Goal: Task Accomplishment & Management: Manage account settings

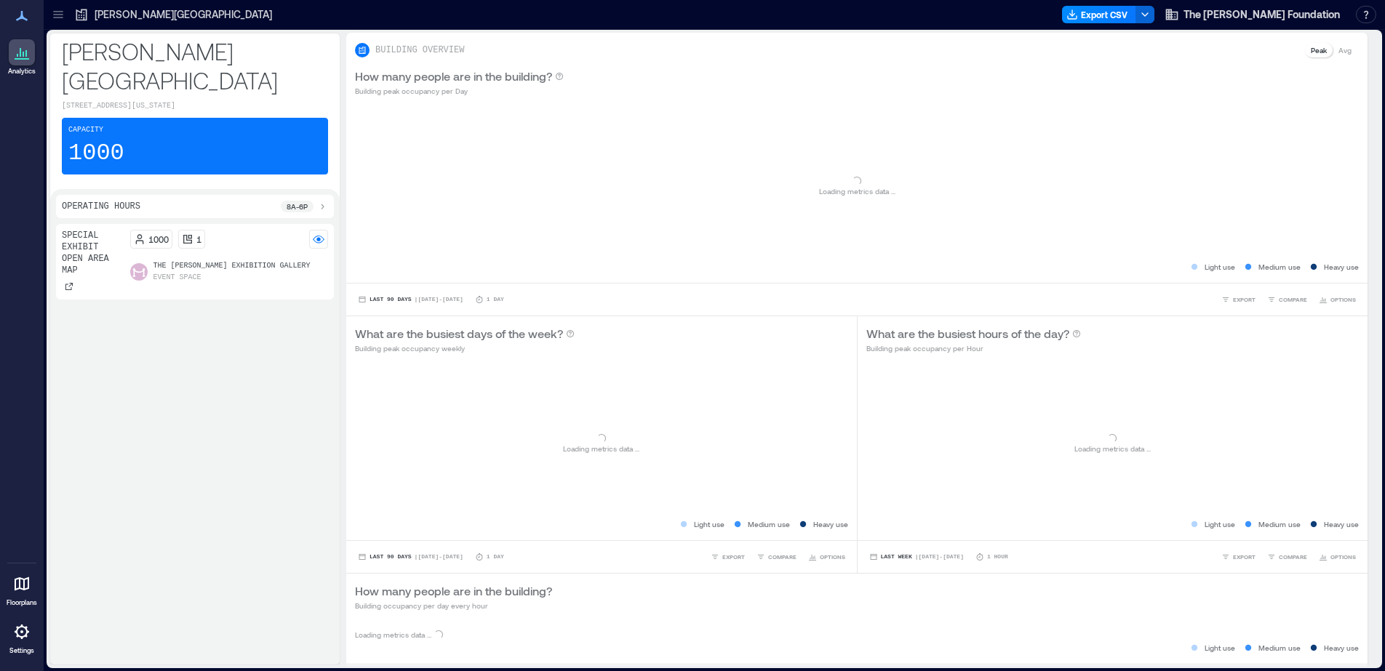
click at [18, 638] on icon at bounding box center [21, 631] width 17 height 17
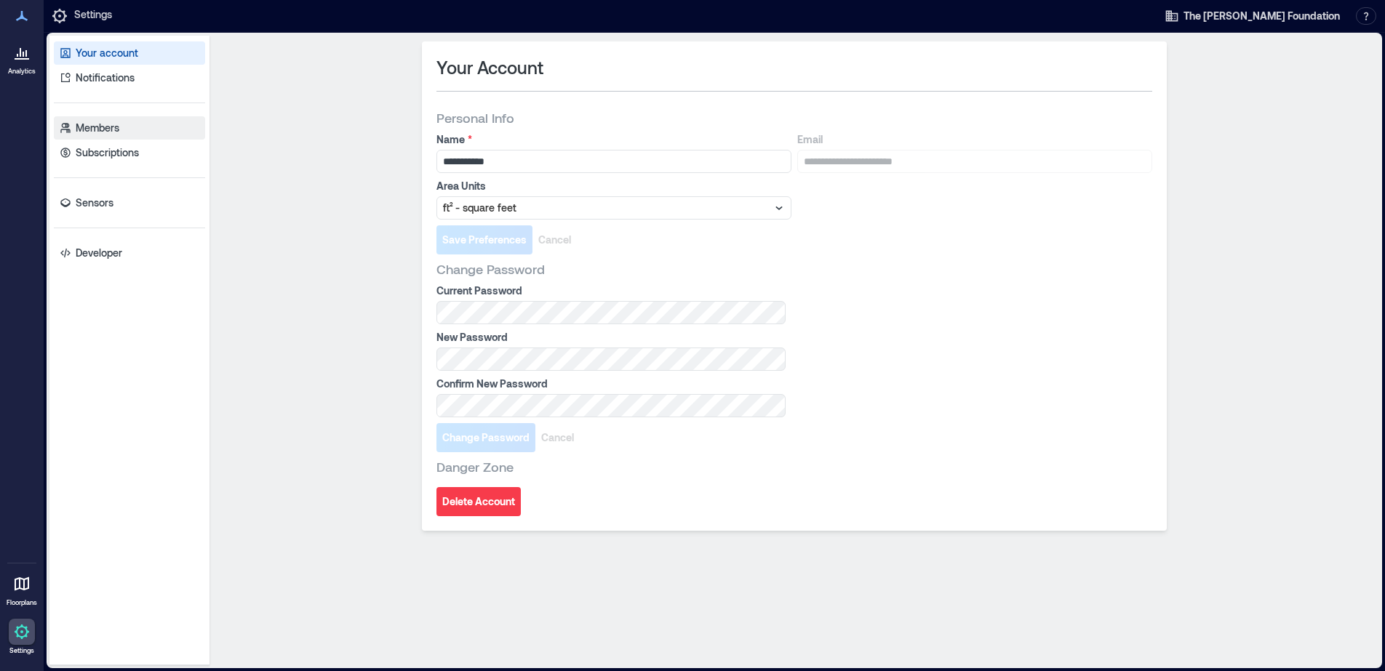
click at [113, 128] on p "Members" at bounding box center [98, 128] width 44 height 15
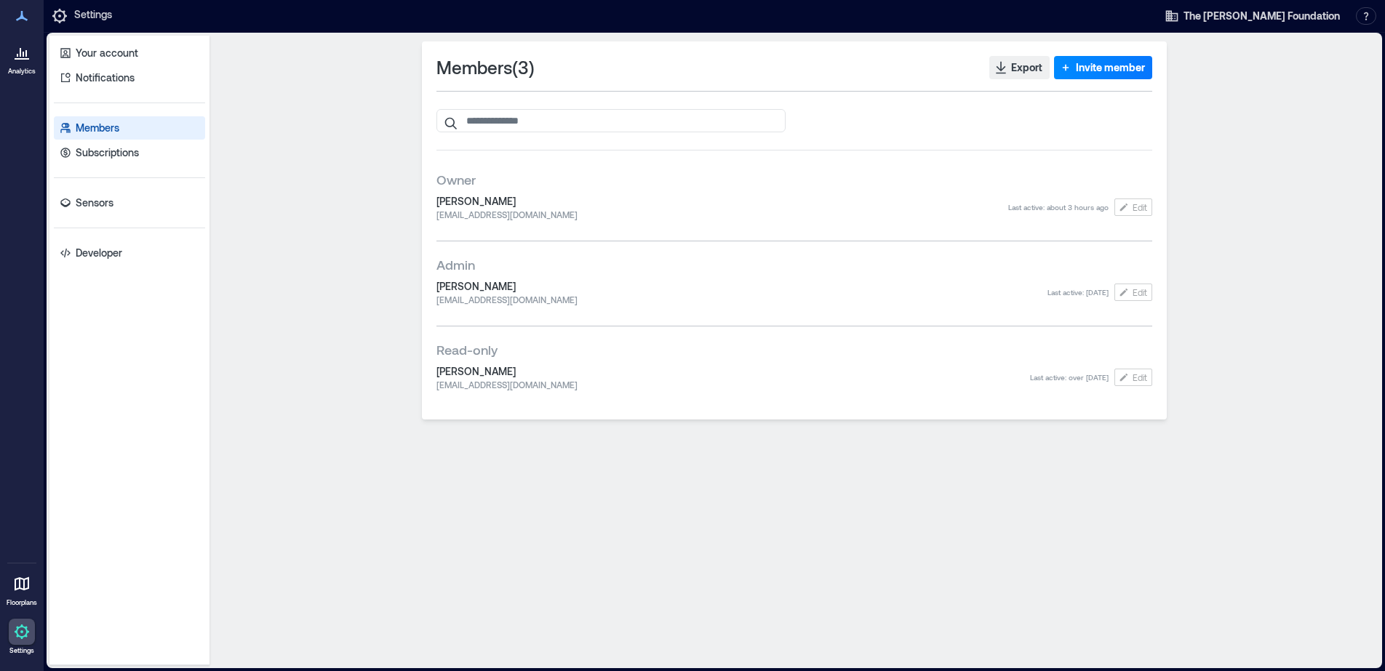
click at [399, 335] on div "Members ( 3 ) Export Invite member Owner [PERSON_NAME] [PERSON_NAME][EMAIL_ADDR…" at bounding box center [794, 350] width 1158 height 618
click at [1090, 67] on span "Invite member" at bounding box center [1110, 67] width 69 height 15
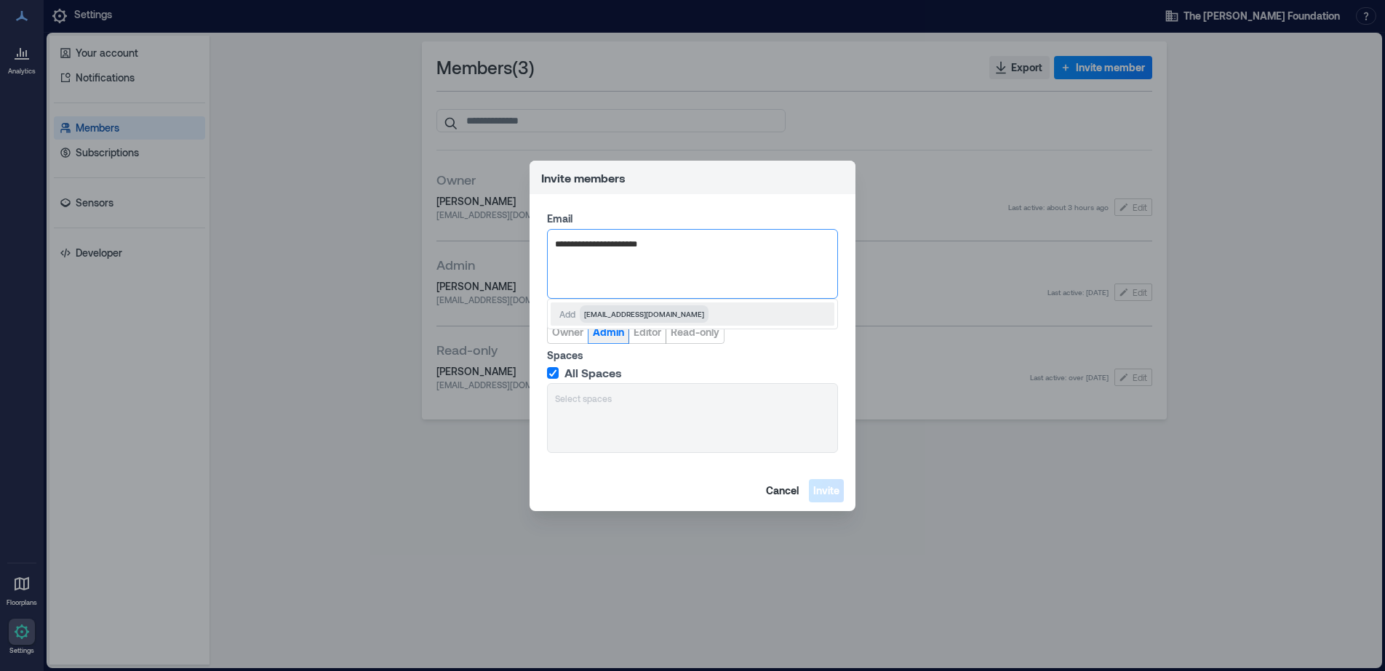
type input "**********"
click at [617, 333] on span "Admin" at bounding box center [608, 332] width 31 height 15
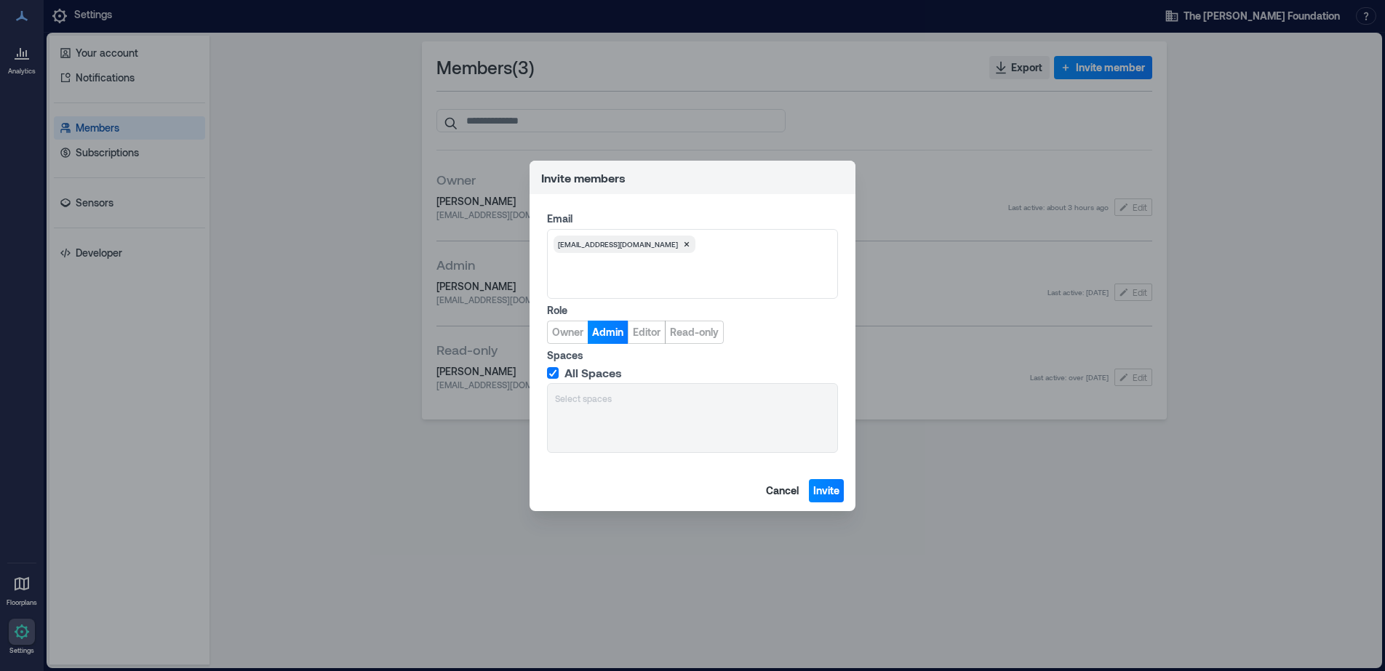
click at [663, 464] on div "Email [EMAIL_ADDRESS][DOMAIN_NAME] Role Owner Admin Editor Read-only Spaces All…" at bounding box center [693, 332] width 326 height 276
click at [830, 493] on span "Invite" at bounding box center [826, 491] width 26 height 15
